Goal: Task Accomplishment & Management: Use online tool/utility

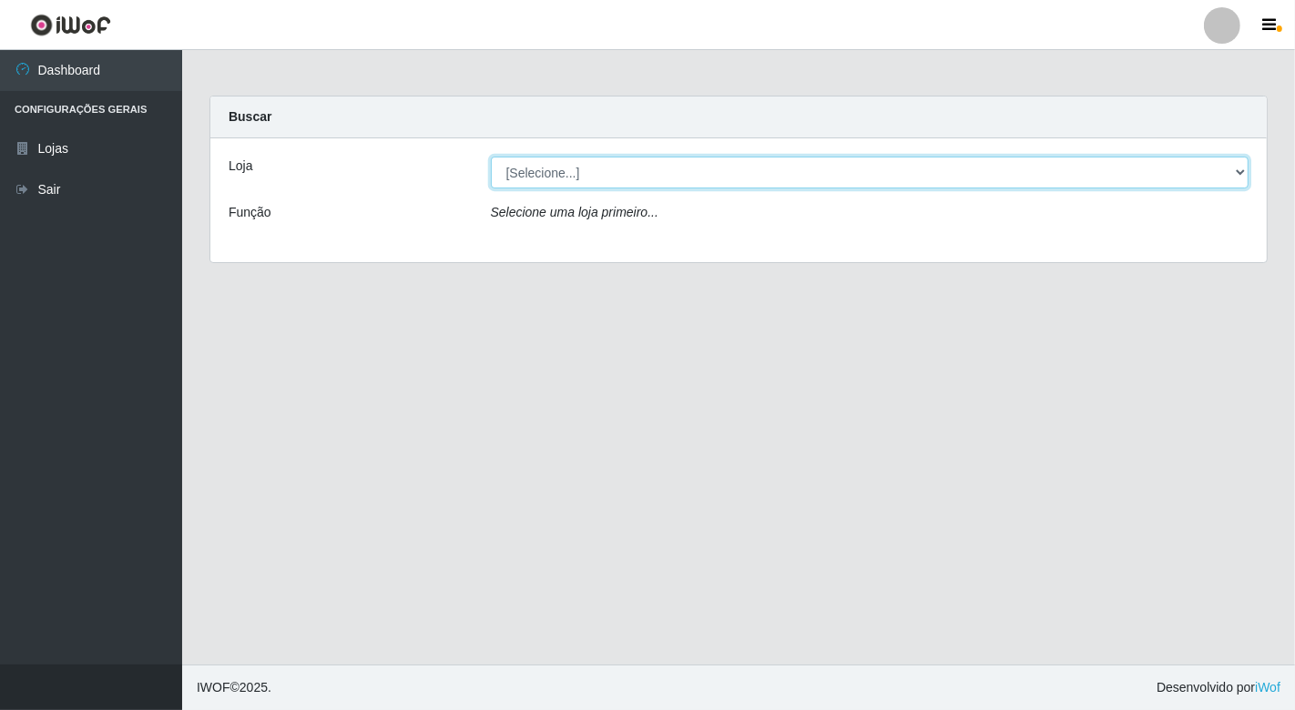
click at [845, 164] on select "[Selecione...] Nordestão - [GEOGRAPHIC_DATA]" at bounding box center [870, 173] width 758 height 32
select select "454"
click at [491, 157] on select "[Selecione...] Nordestão - [GEOGRAPHIC_DATA]" at bounding box center [870, 173] width 758 height 32
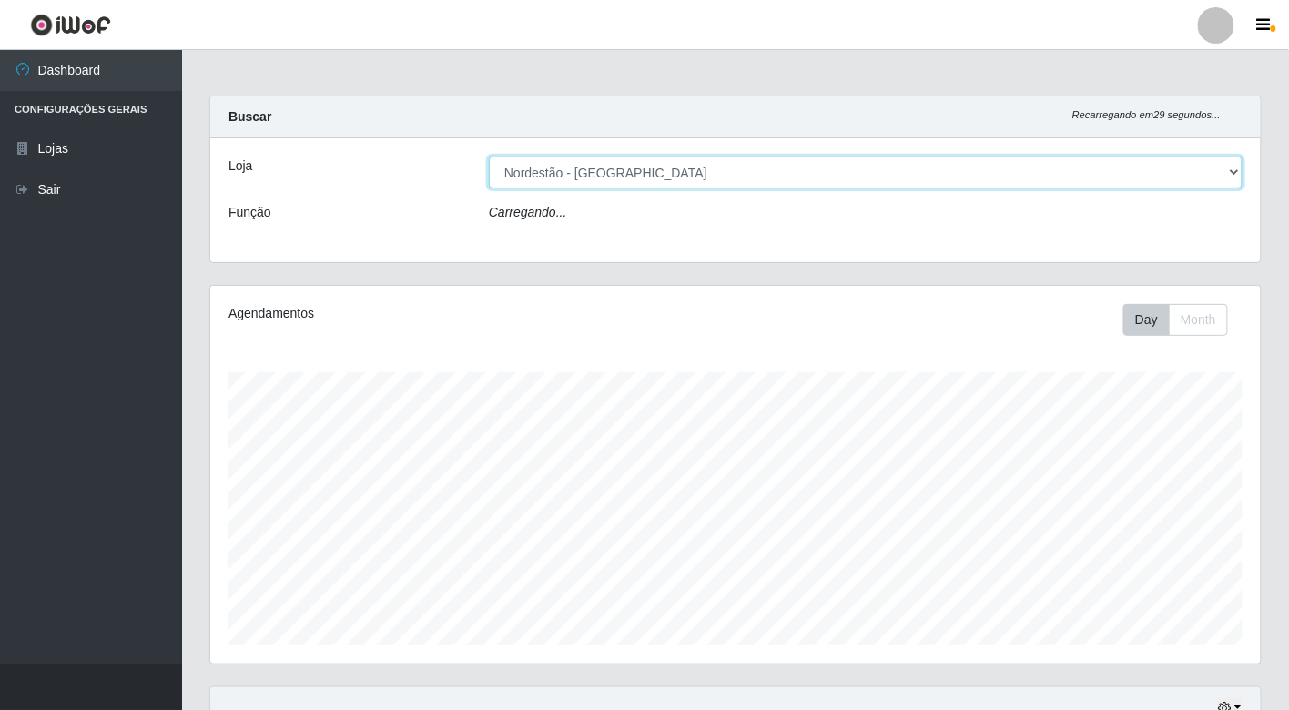
scroll to position [377, 1051]
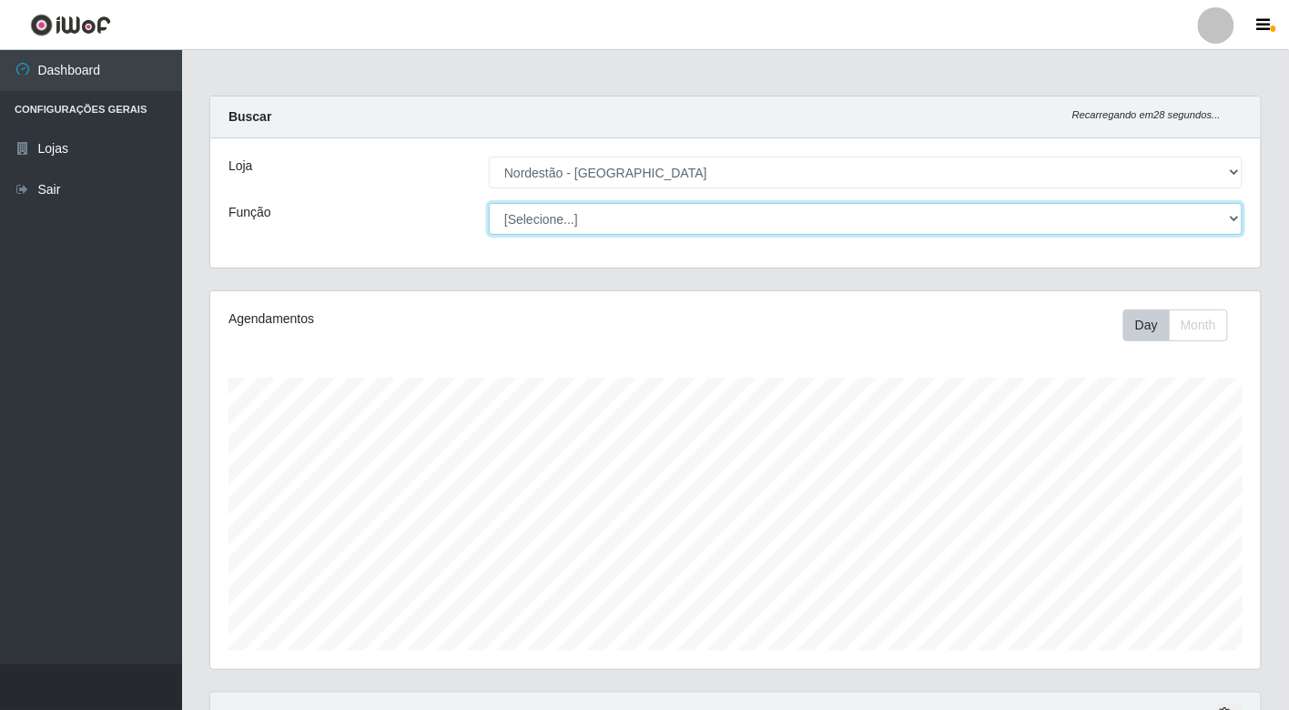
click at [765, 220] on select "[Selecione...] Balconista de Padaria Balconista de Padaria + Balconista de Pada…" at bounding box center [866, 219] width 754 height 32
click at [489, 203] on select "[Selecione...] Balconista de Padaria Balconista de Padaria + Balconista de Pada…" at bounding box center [866, 219] width 754 height 32
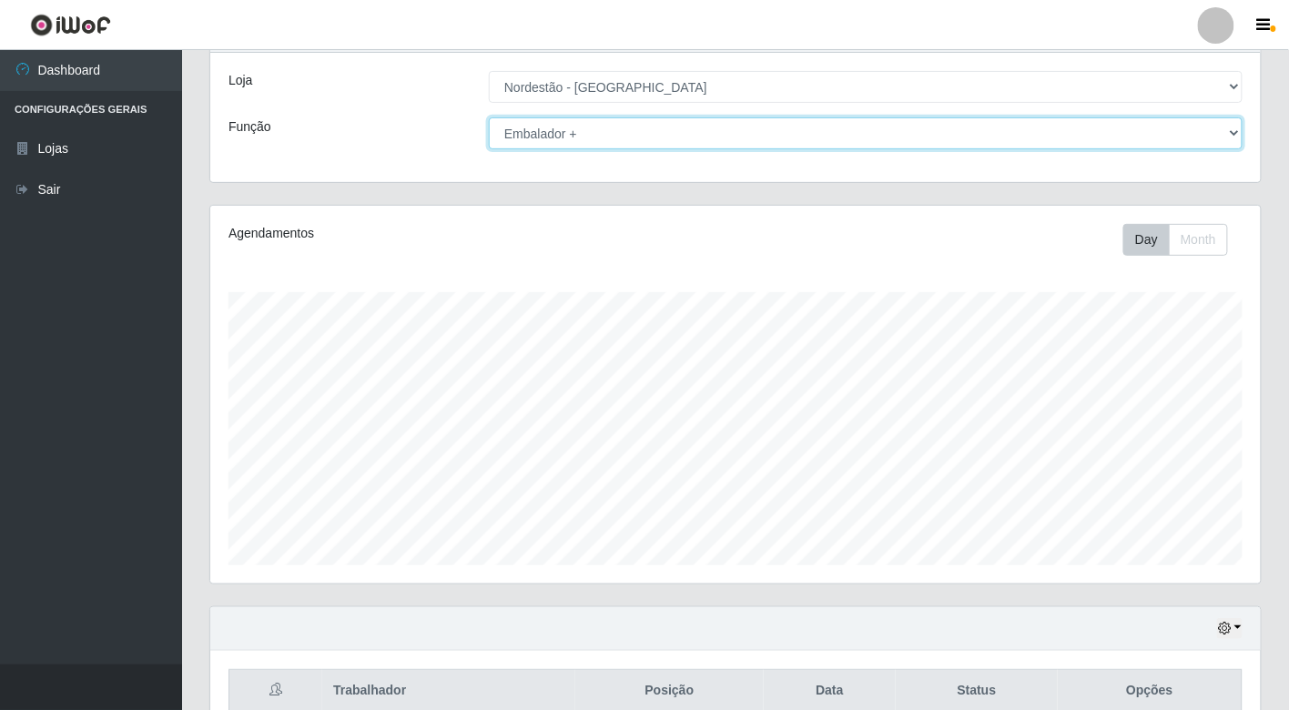
scroll to position [0, 0]
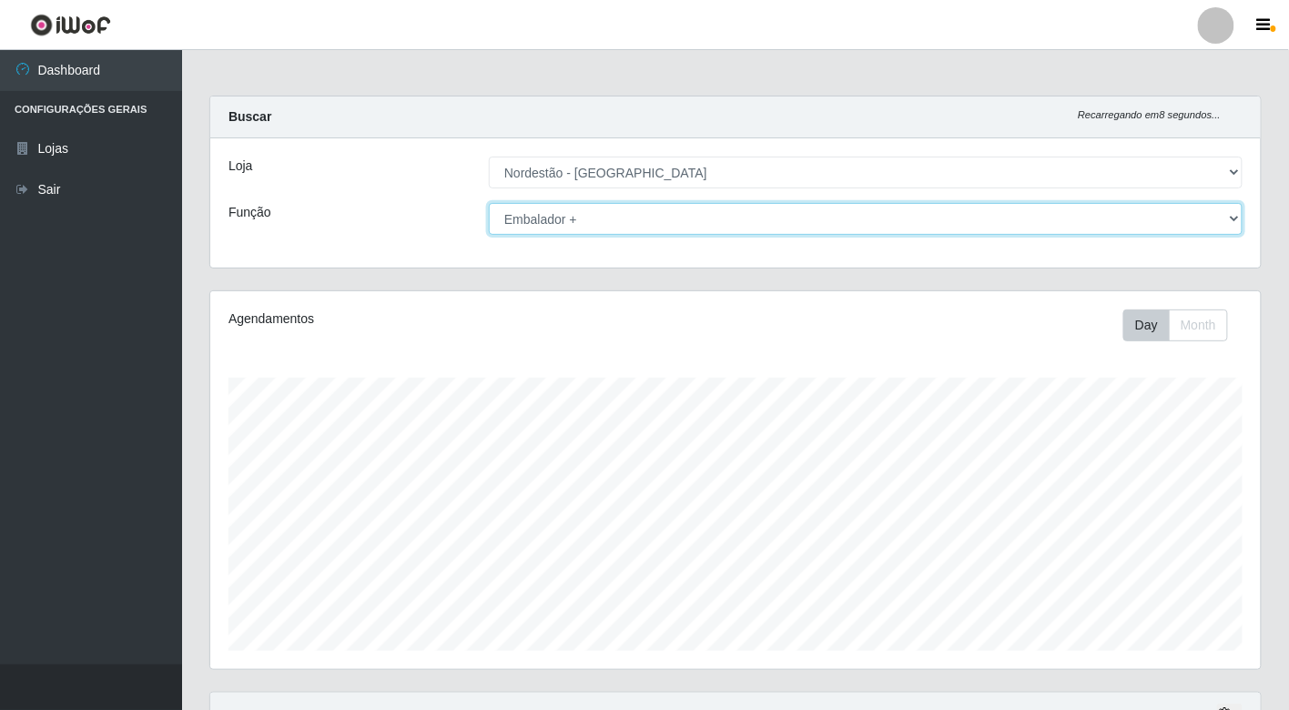
click at [895, 217] on select "[Selecione...] Balconista de Padaria Balconista de Padaria + Balconista de Pada…" at bounding box center [866, 219] width 754 height 32
click at [489, 203] on select "[Selecione...] Balconista de Padaria Balconista de Padaria + Balconista de Pada…" at bounding box center [866, 219] width 754 height 32
click at [675, 222] on select "[Selecione...] Balconista de Padaria Balconista de Padaria + Balconista de Pada…" at bounding box center [866, 219] width 754 height 32
select select "1"
click at [489, 203] on select "[Selecione...] Balconista de Padaria Balconista de Padaria + Balconista de Pada…" at bounding box center [866, 219] width 754 height 32
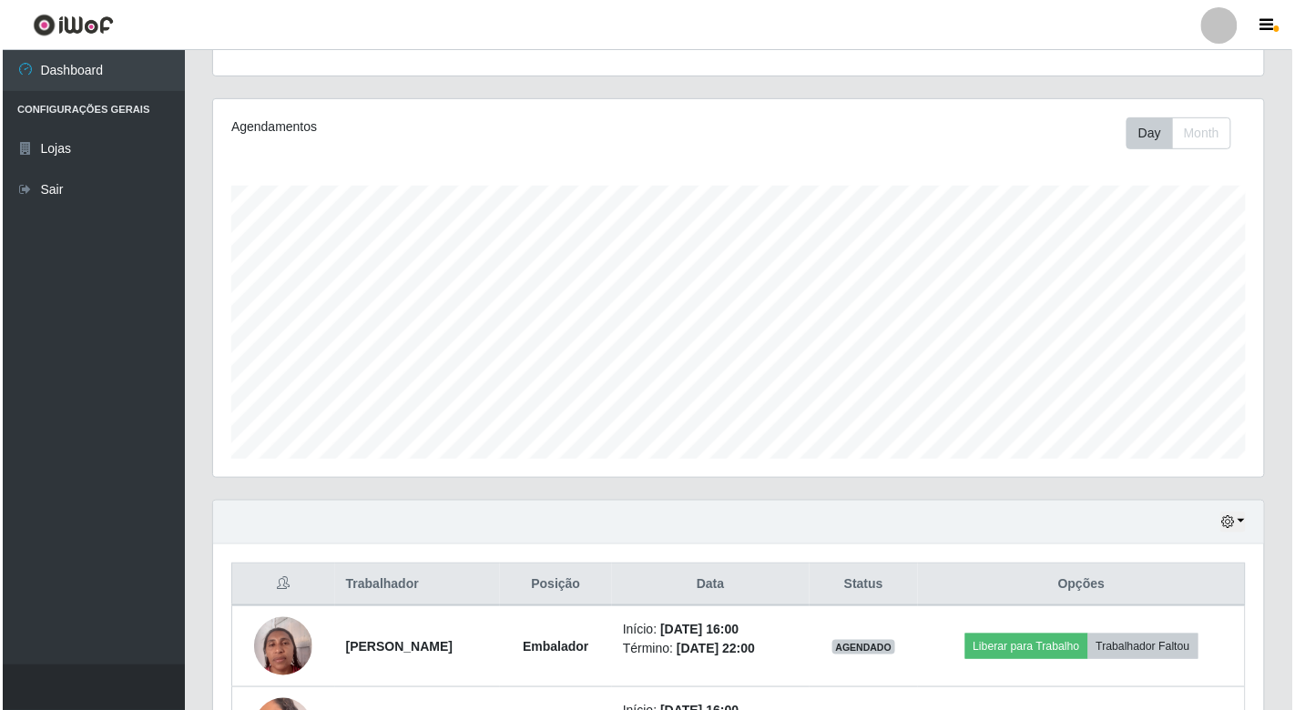
scroll to position [338, 0]
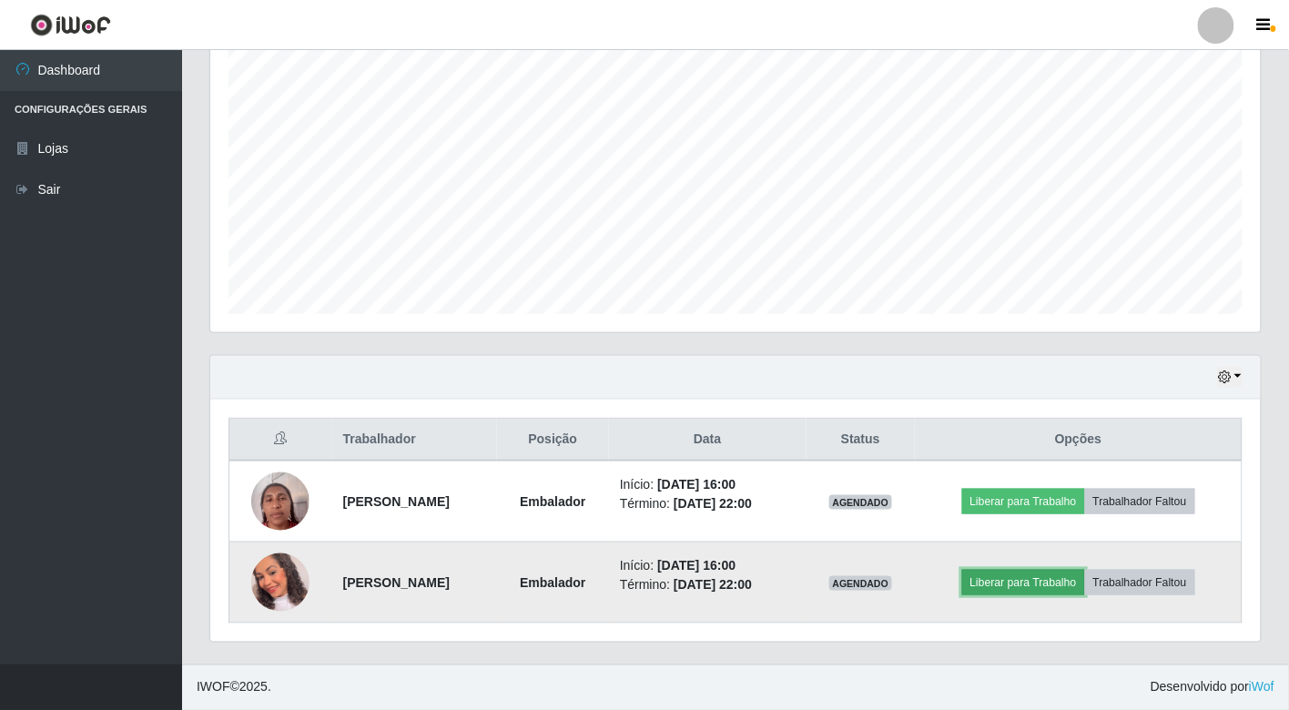
click at [1032, 589] on button "Liberar para Trabalho" at bounding box center [1023, 582] width 123 height 25
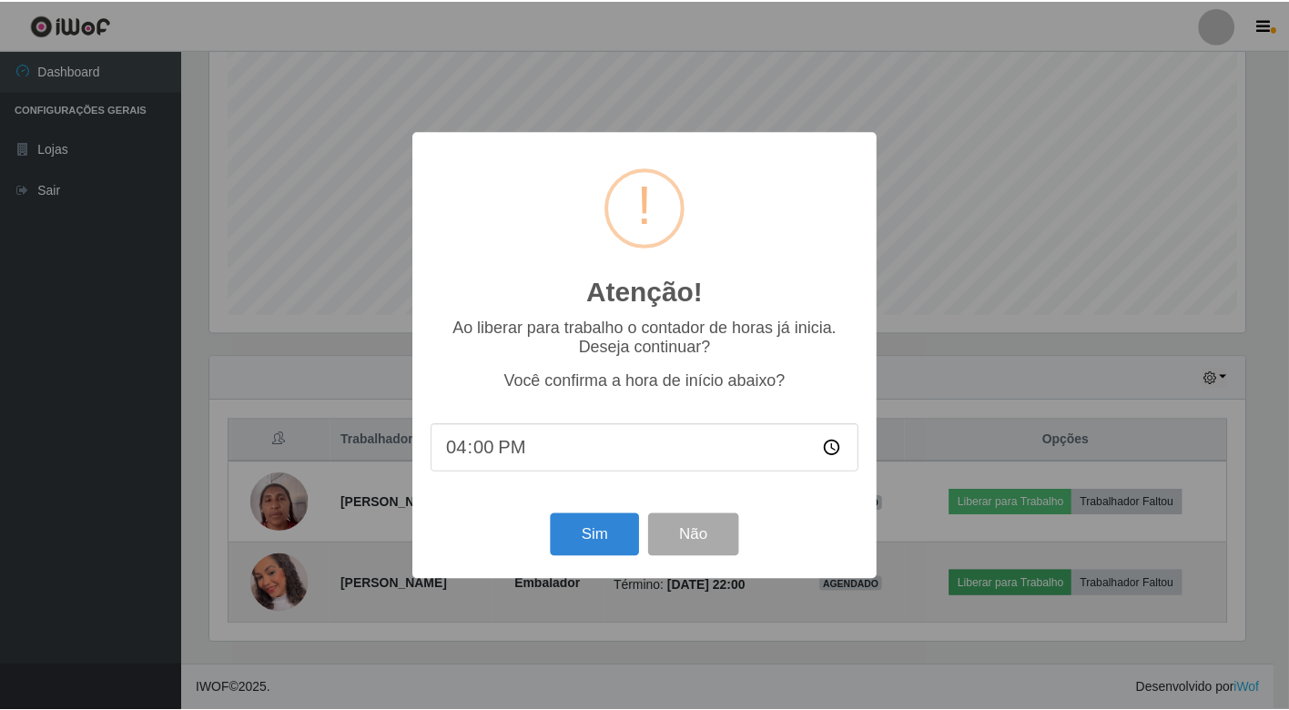
scroll to position [377, 1040]
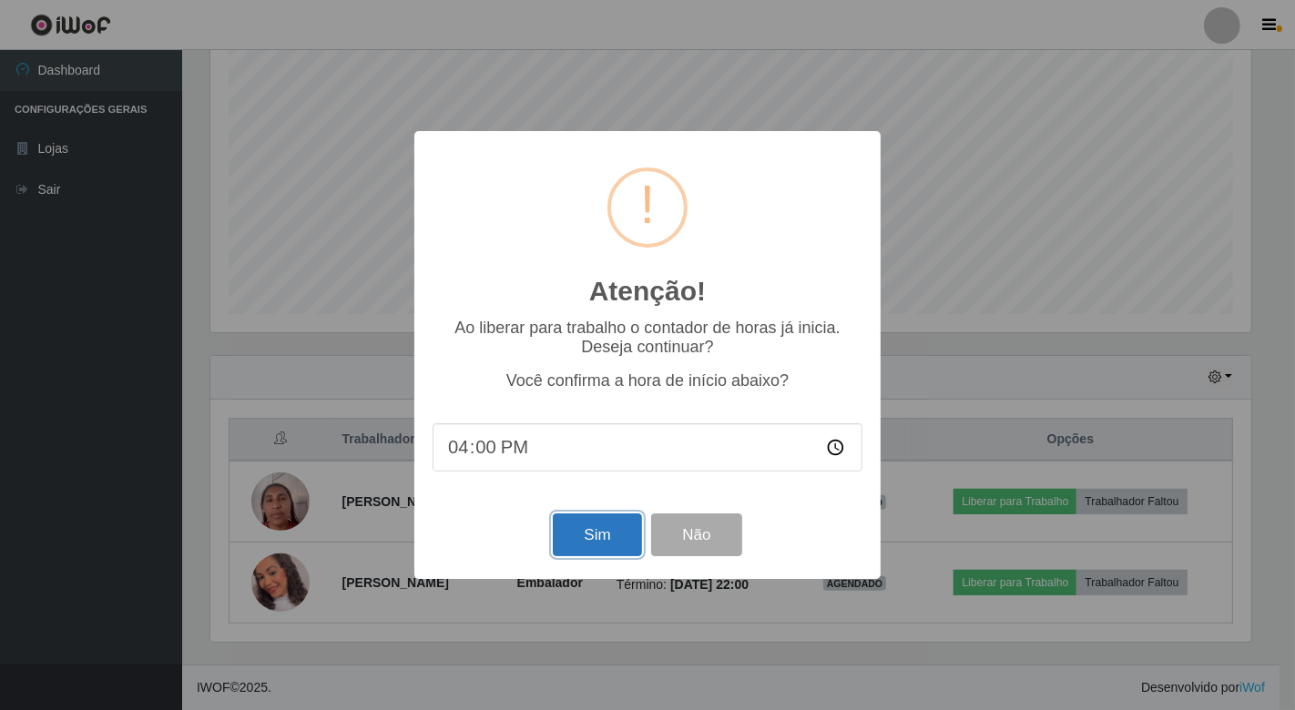
click at [617, 529] on button "Sim" at bounding box center [597, 534] width 88 height 43
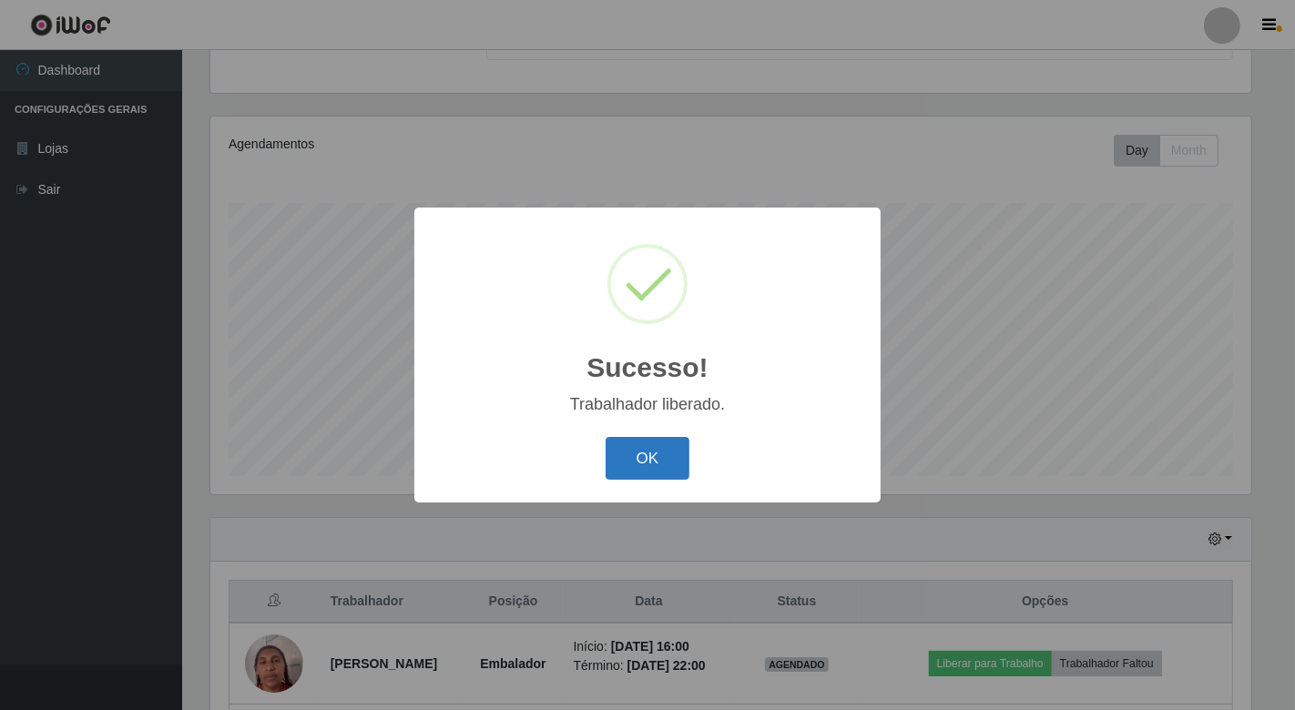
click at [657, 467] on button "OK" at bounding box center [647, 458] width 85 height 43
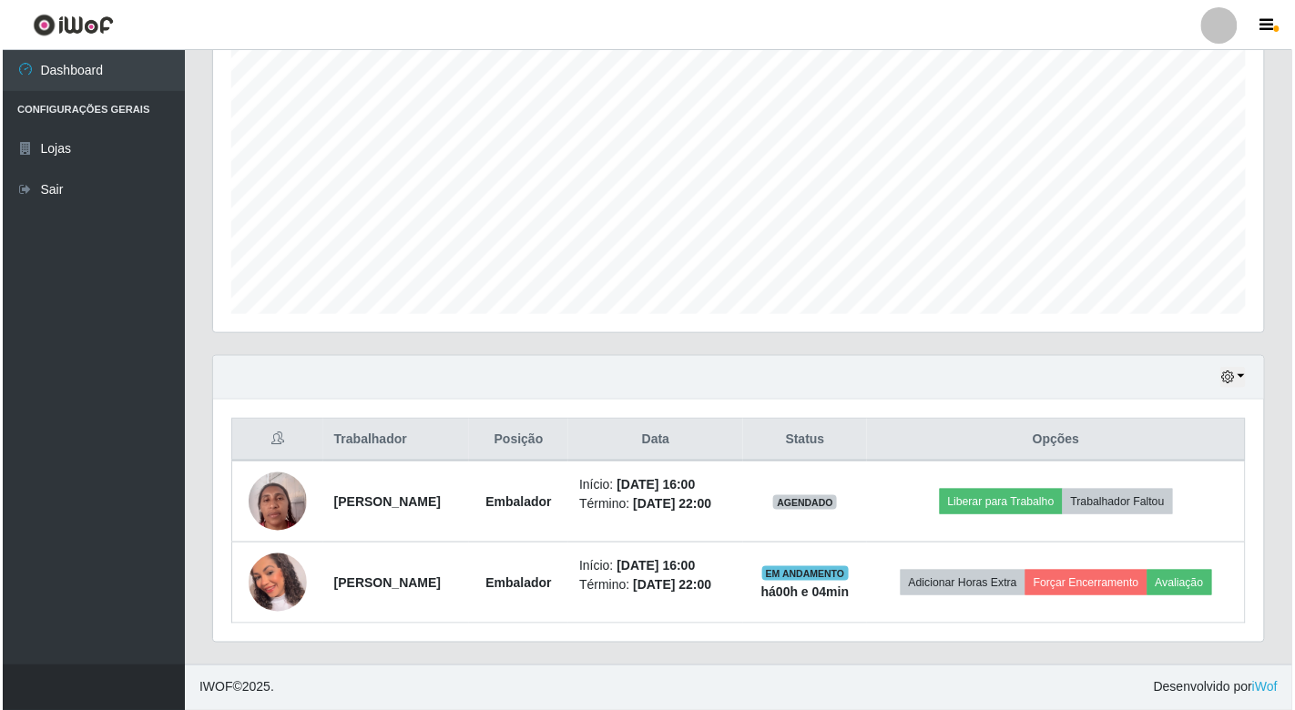
scroll to position [338, 0]
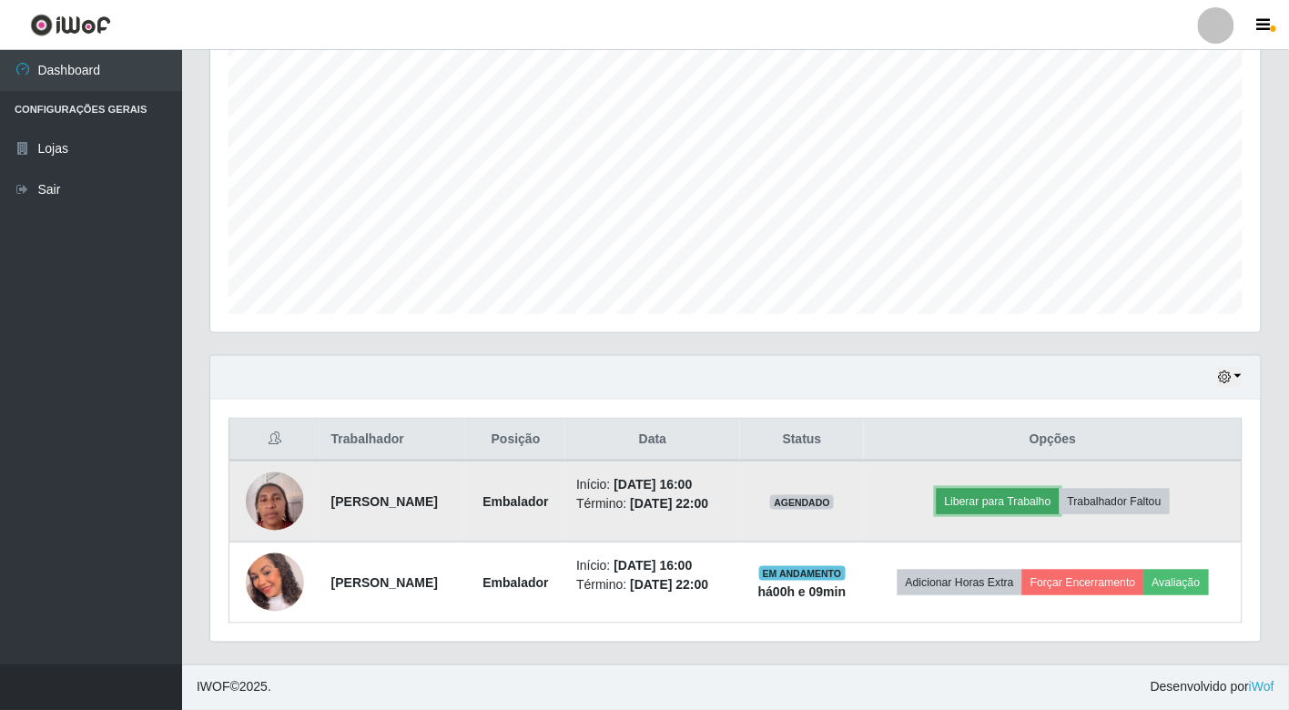
click at [1007, 489] on button "Liberar para Trabalho" at bounding box center [998, 501] width 123 height 25
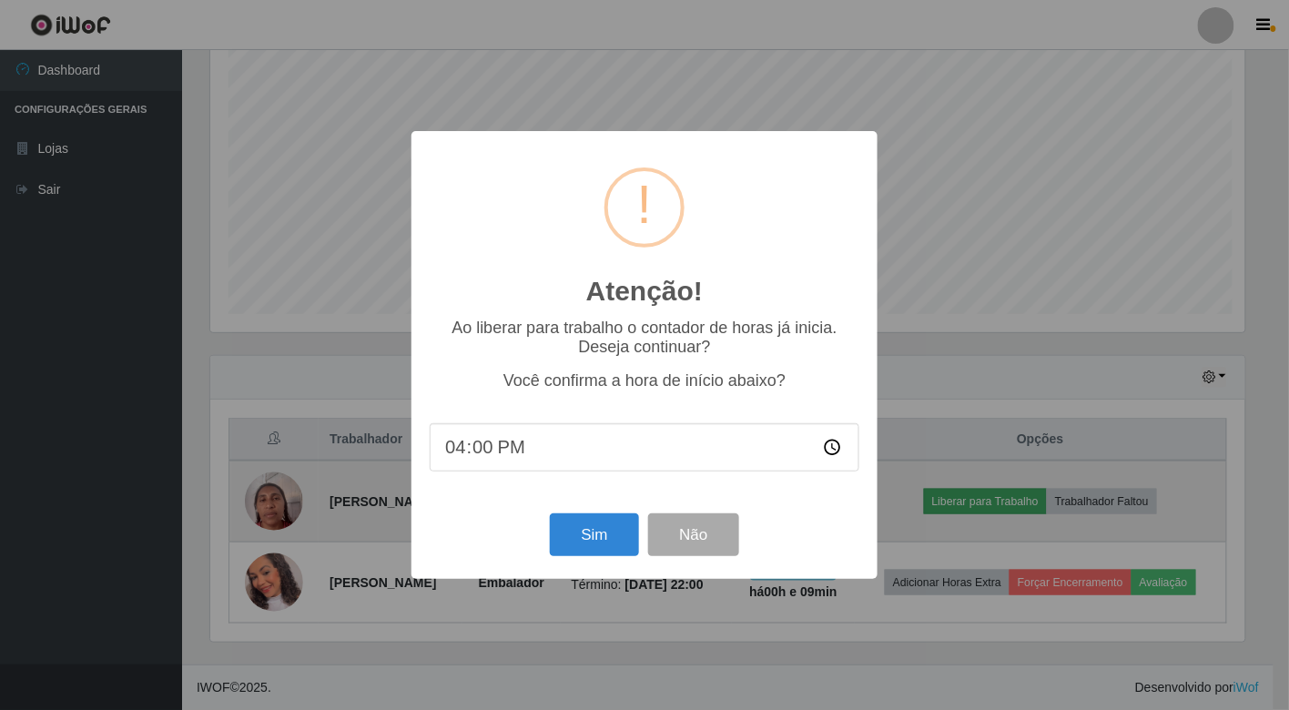
scroll to position [377, 1040]
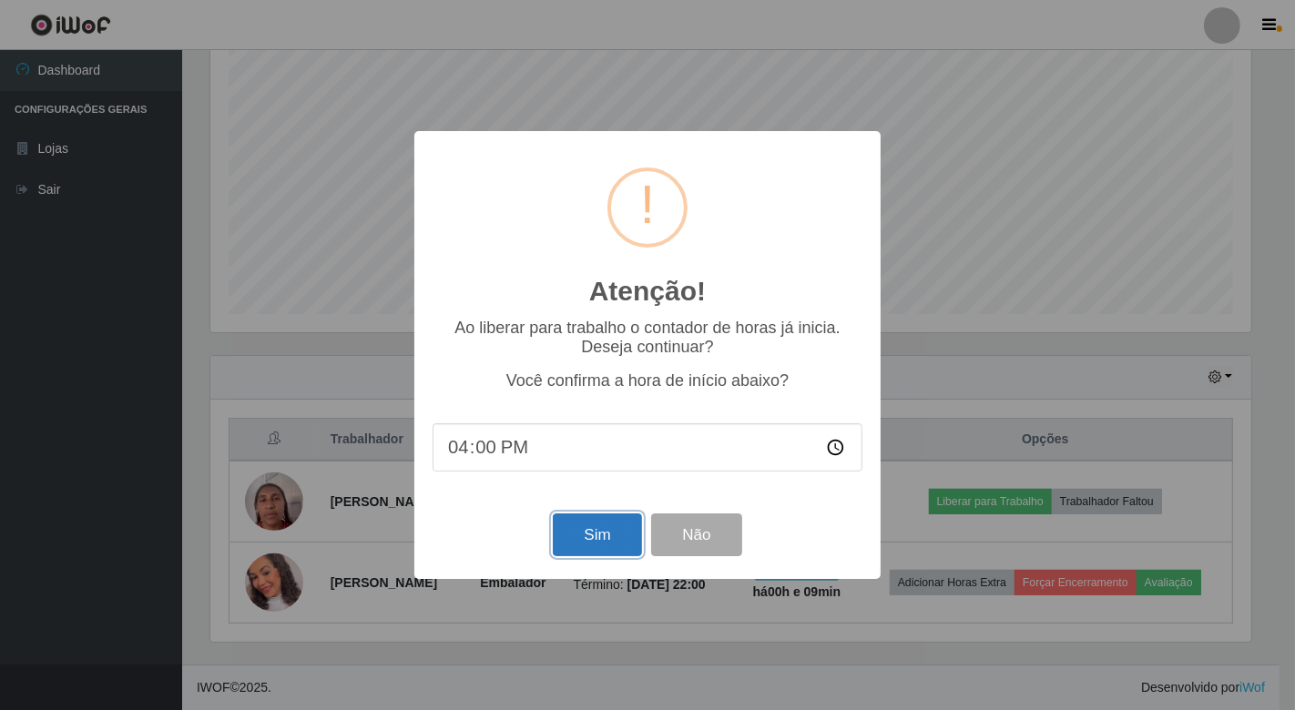
click at [580, 537] on button "Sim" at bounding box center [597, 534] width 88 height 43
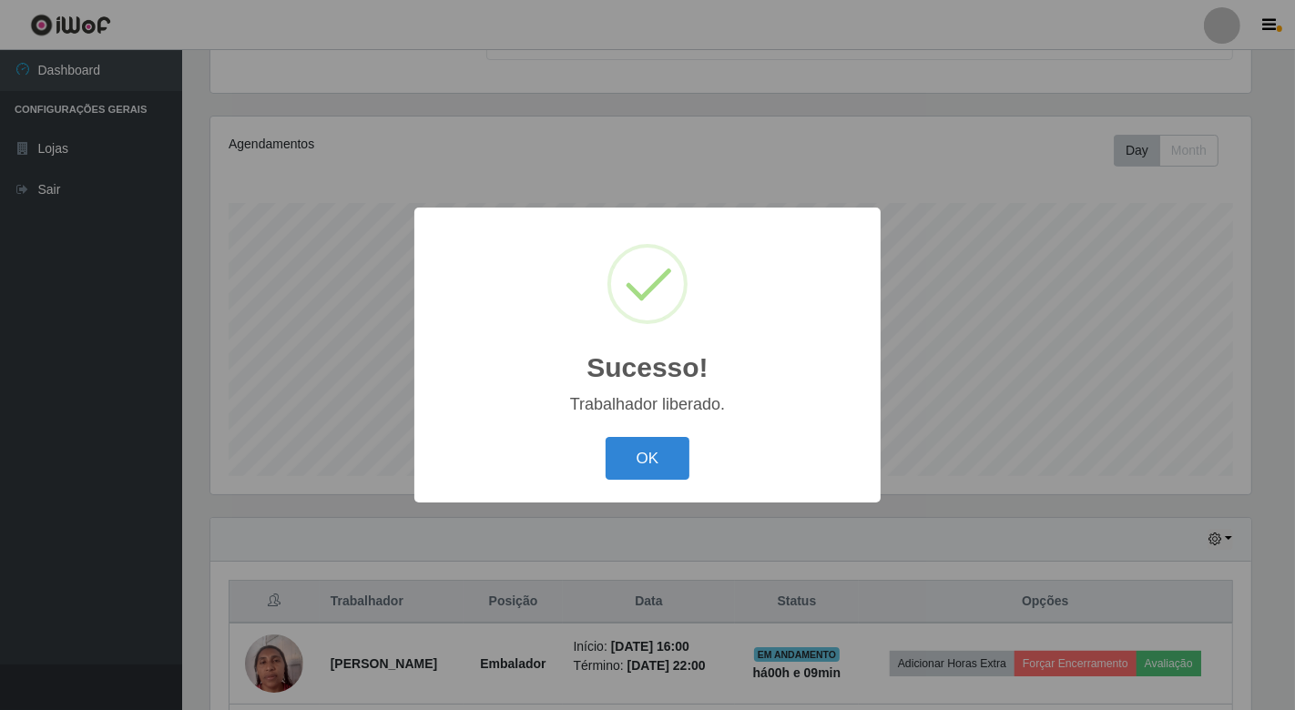
click at [650, 435] on div "OK Cancel" at bounding box center [647, 458] width 430 height 52
click at [656, 467] on button "OK" at bounding box center [647, 458] width 85 height 43
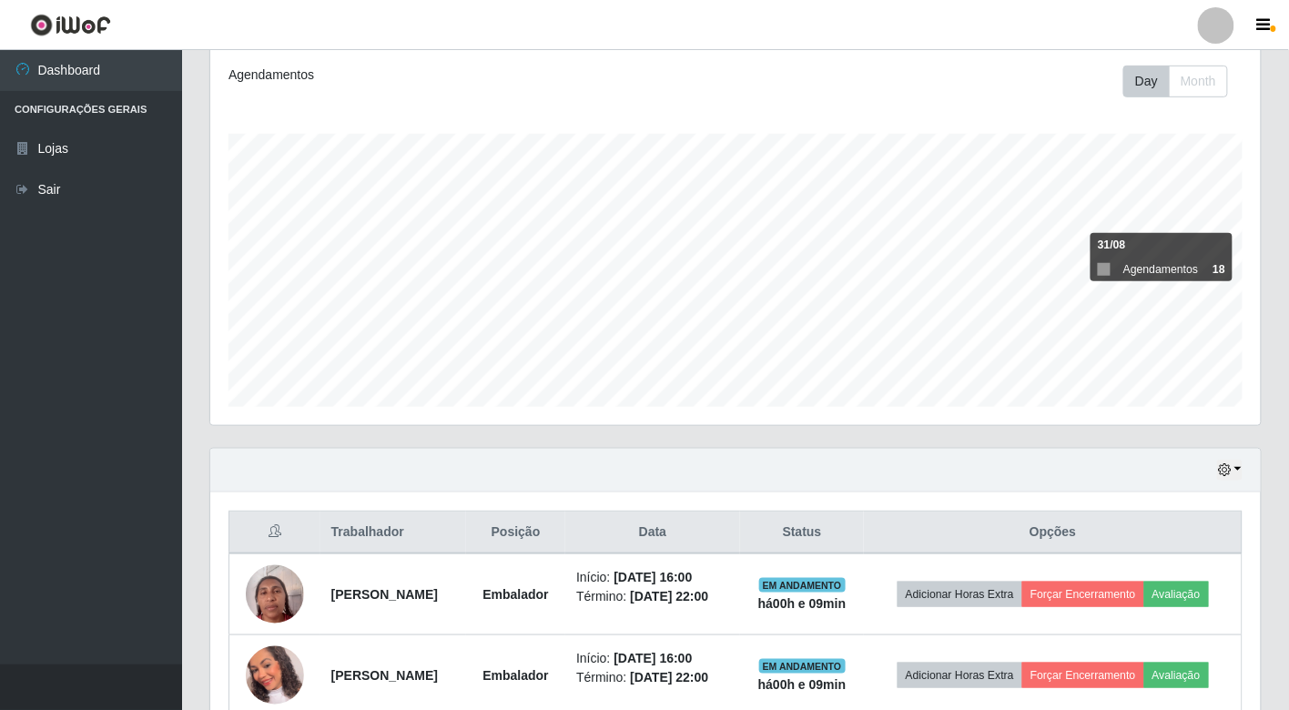
scroll to position [338, 0]
